Goal: Task Accomplishment & Management: Manage account settings

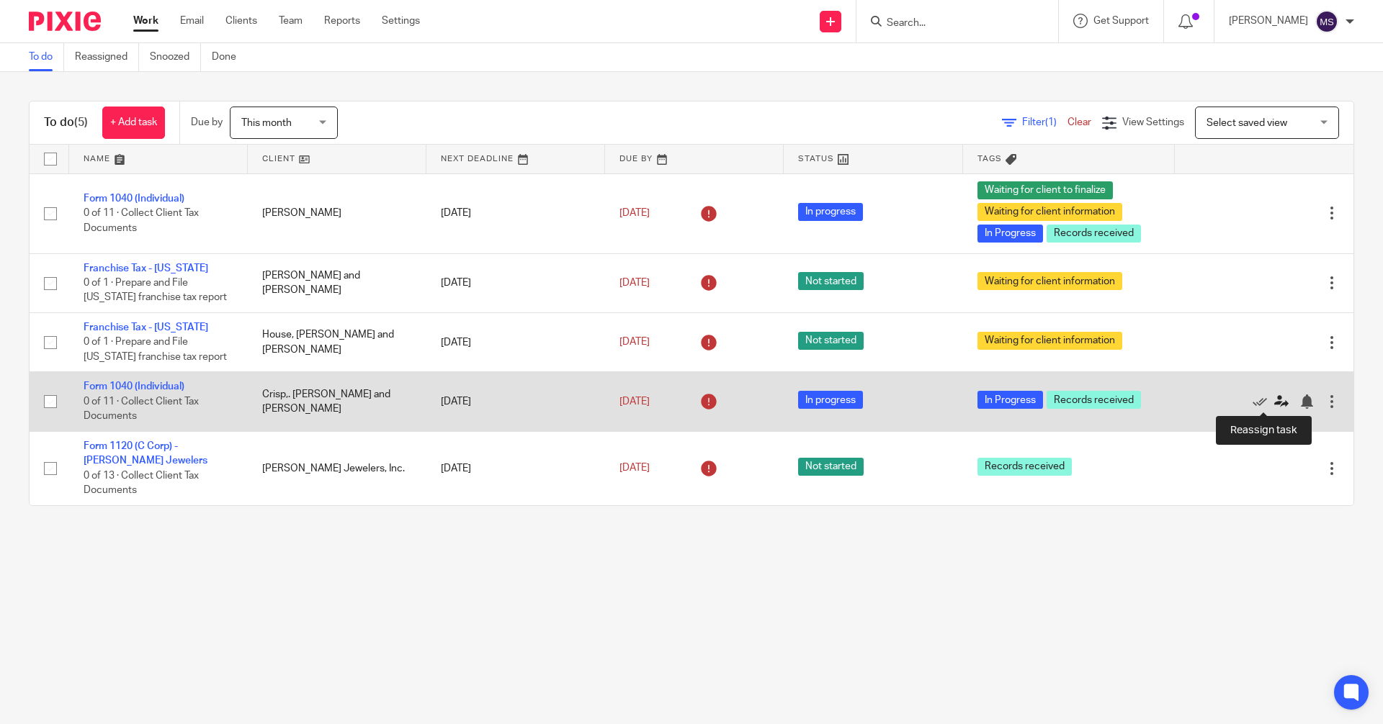
click at [1274, 399] on icon at bounding box center [1281, 402] width 14 height 14
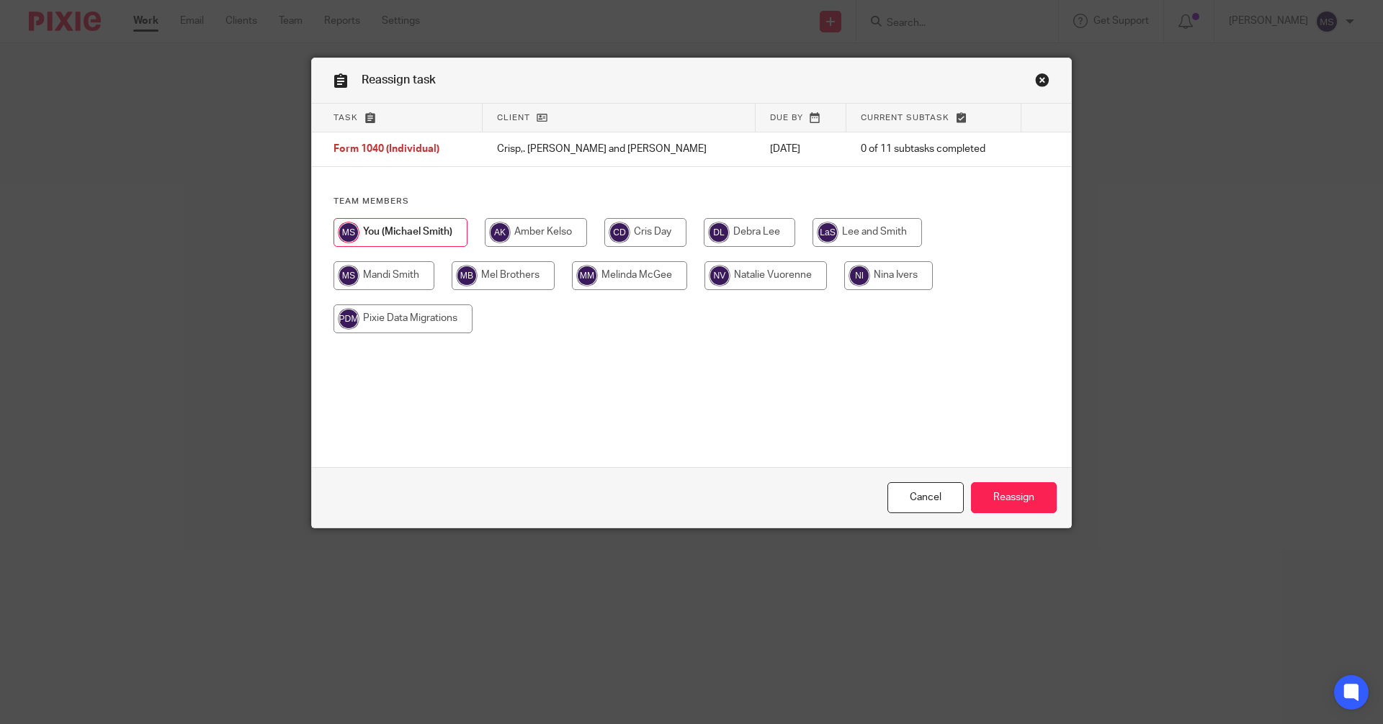
click at [655, 236] on input "radio" at bounding box center [645, 232] width 82 height 29
radio input "true"
click at [1016, 496] on input "Reassign" at bounding box center [1014, 498] width 86 height 31
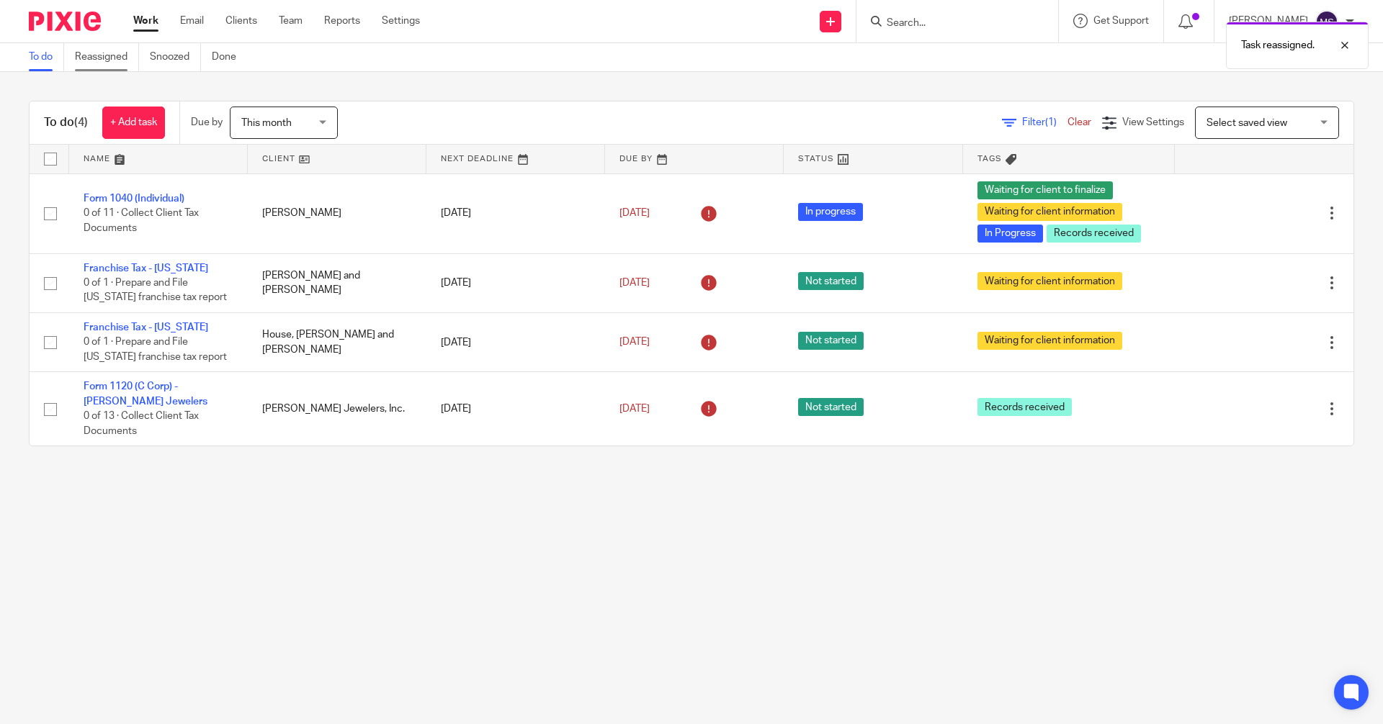
click at [101, 59] on link "Reassigned" at bounding box center [107, 57] width 64 height 28
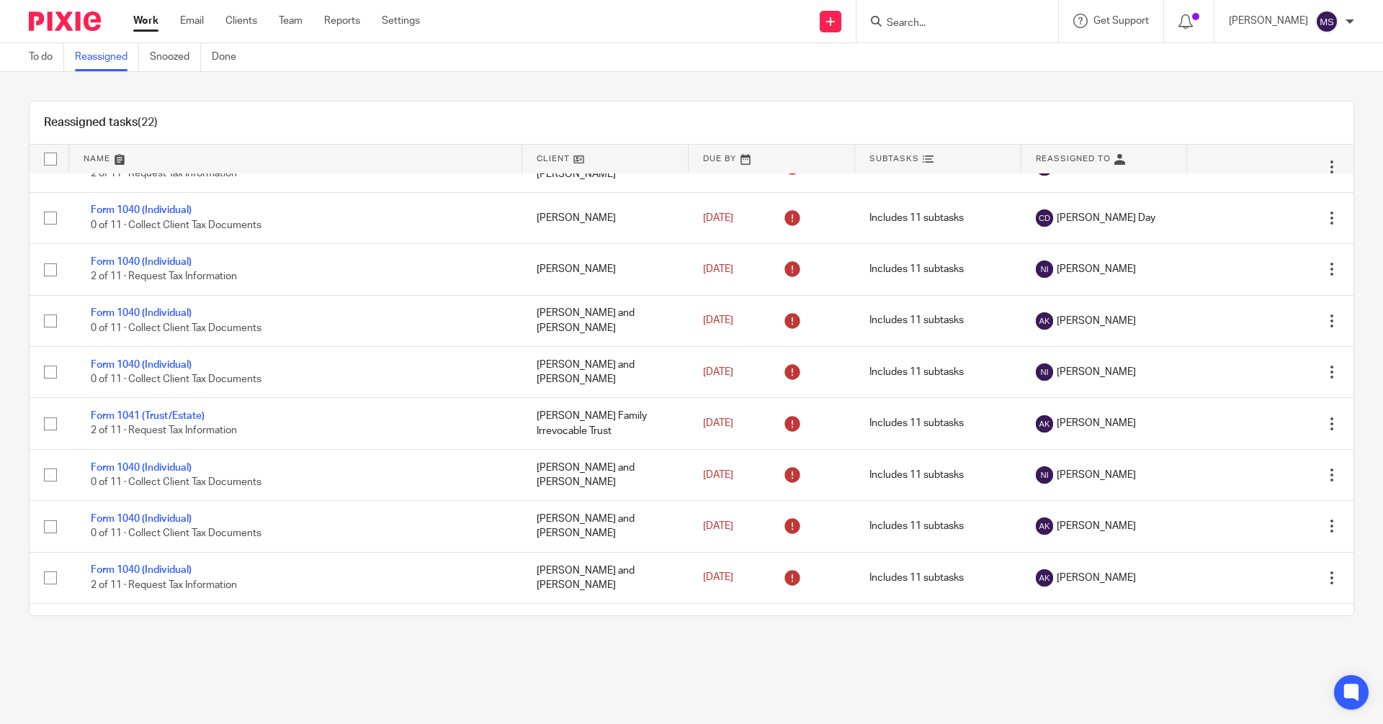
scroll to position [504, 0]
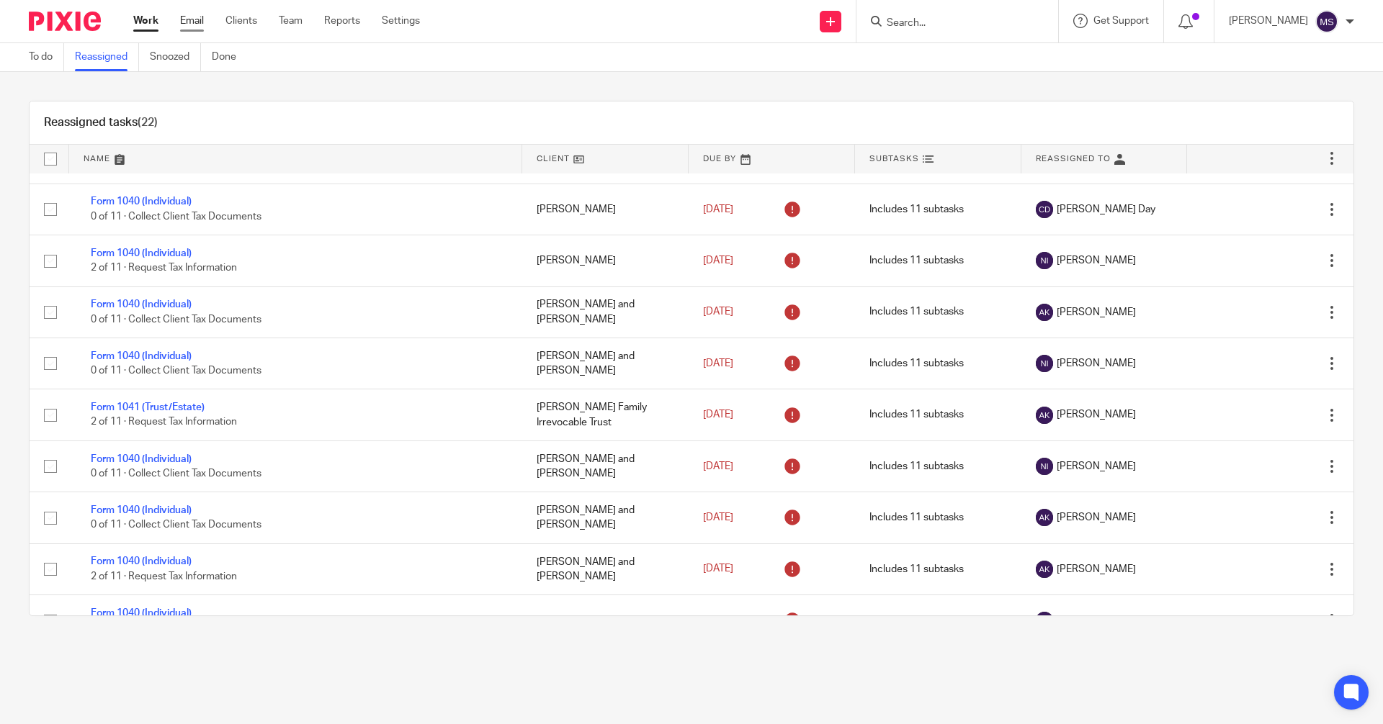
click at [189, 25] on link "Email" at bounding box center [192, 21] width 24 height 14
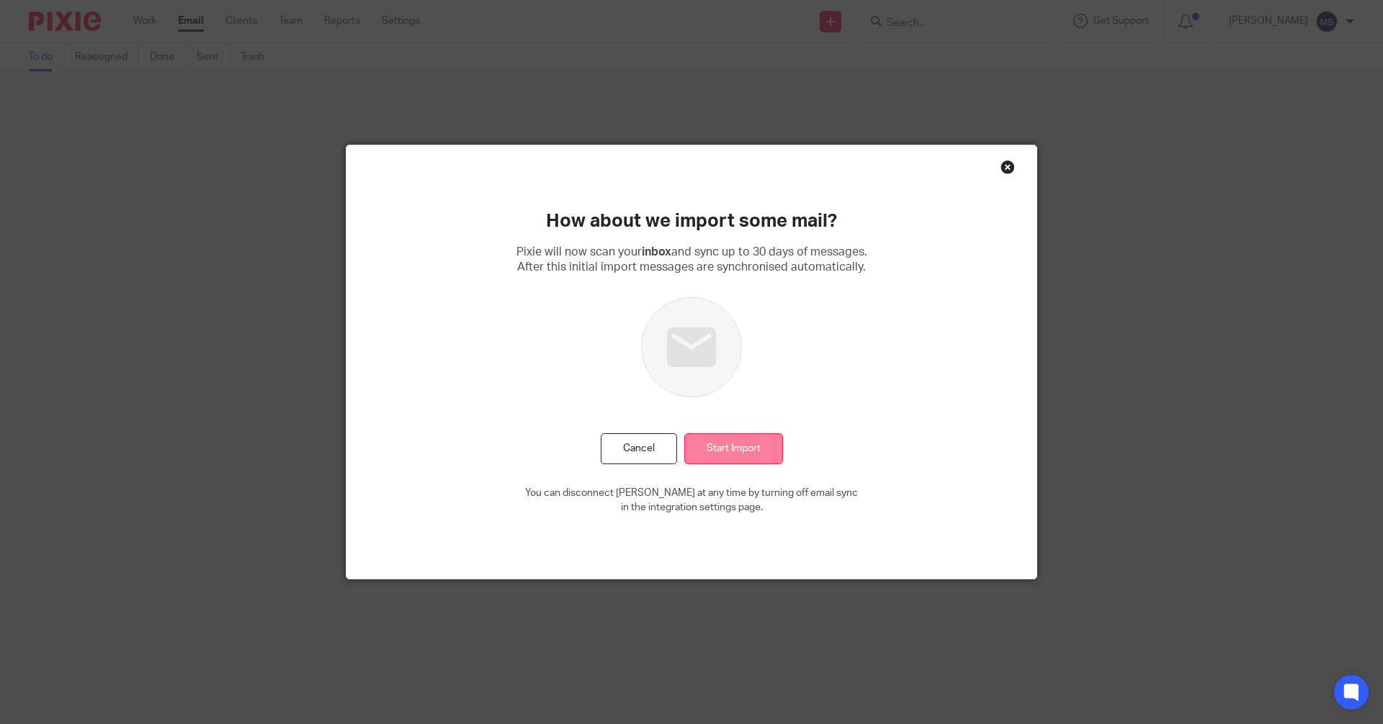
click at [753, 444] on input "Start Import" at bounding box center [733, 449] width 99 height 31
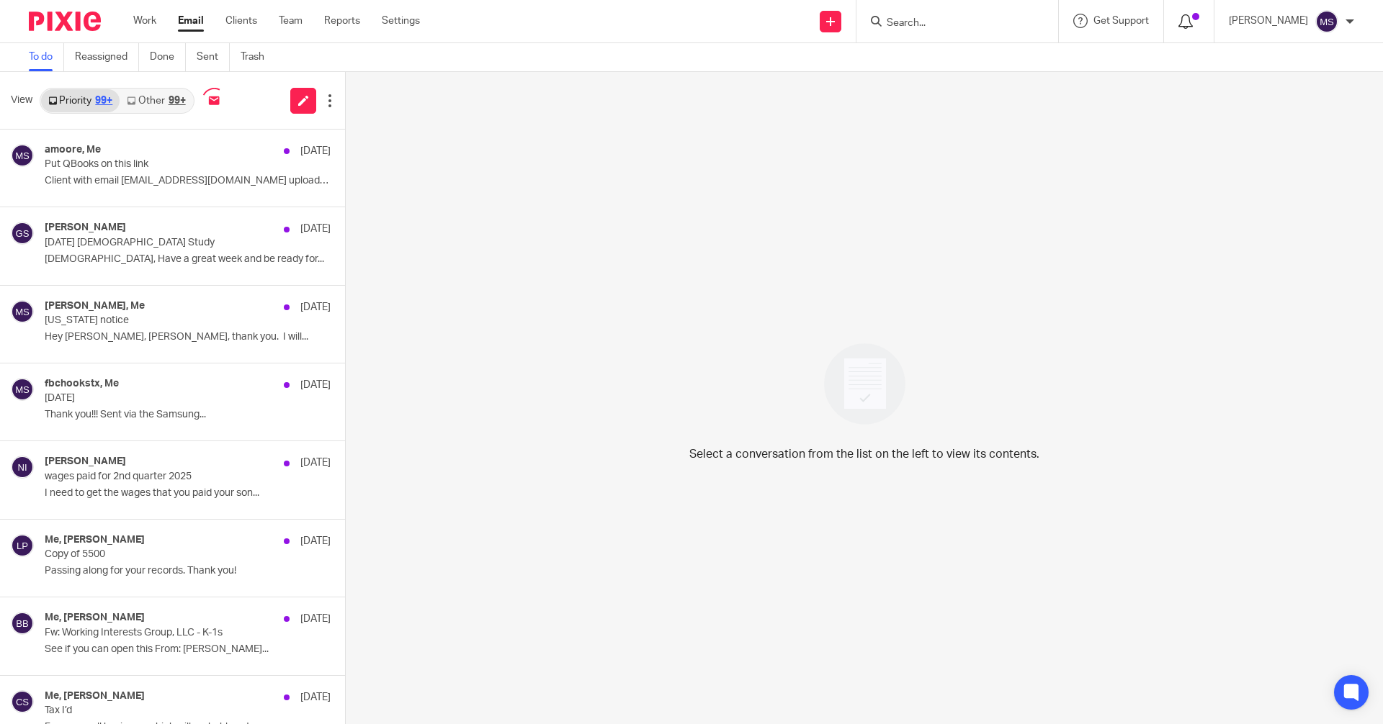
click at [1193, 21] on icon at bounding box center [1185, 21] width 14 height 14
click at [1193, 23] on icon at bounding box center [1185, 21] width 14 height 14
